Goal: Download file/media

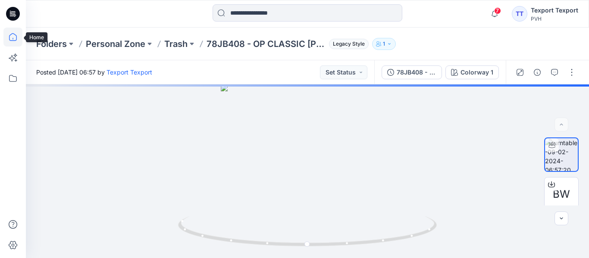
click at [15, 40] on icon at bounding box center [12, 37] width 19 height 19
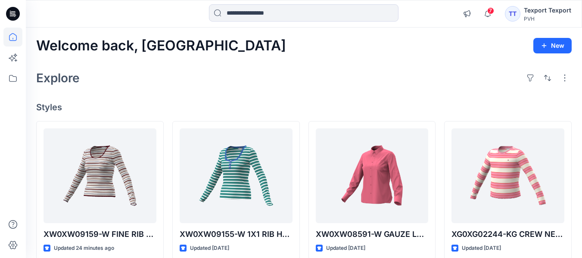
scroll to position [43, 0]
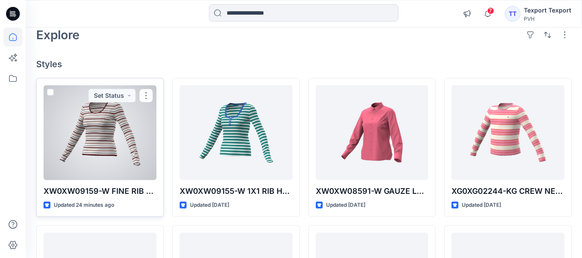
click at [110, 149] on div at bounding box center [100, 132] width 113 height 95
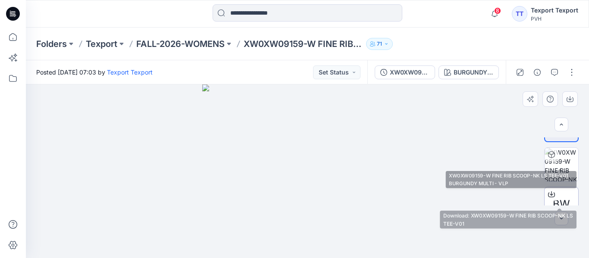
scroll to position [46, 0]
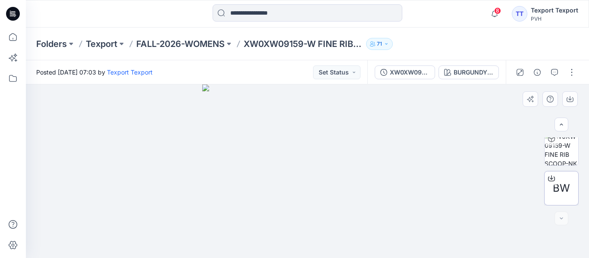
click at [559, 190] on span "BW" at bounding box center [560, 189] width 17 height 16
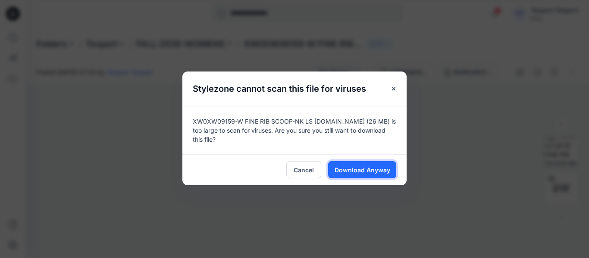
drag, startPoint x: 349, startPoint y: 169, endPoint x: 348, endPoint y: 180, distance: 11.2
click at [348, 181] on div "Cancel Download Anyway" at bounding box center [294, 169] width 224 height 31
click at [352, 172] on span "Download Anyway" at bounding box center [362, 169] width 56 height 9
